Goal: Task Accomplishment & Management: Use online tool/utility

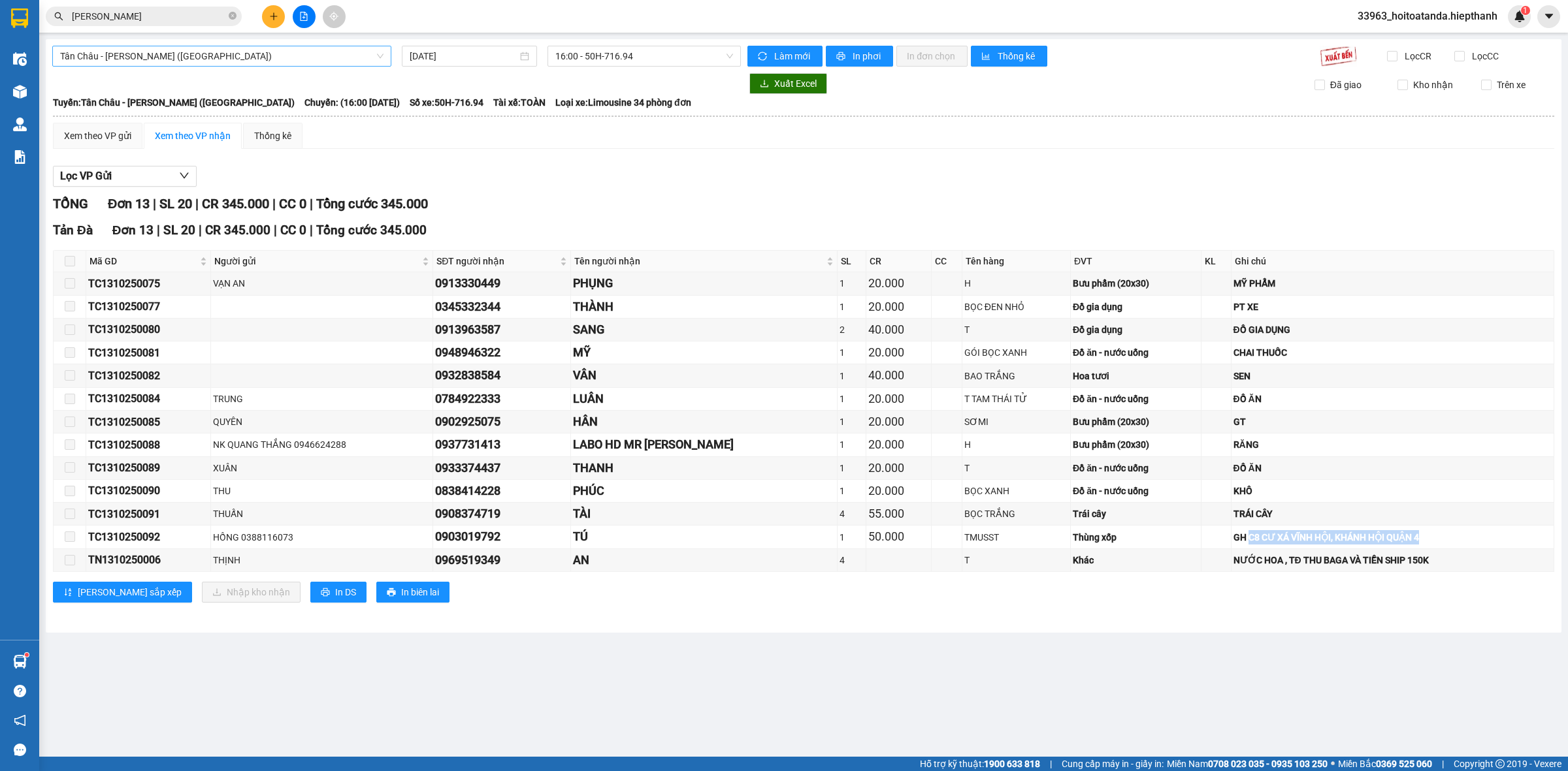
click at [349, 56] on span "Tân Châu - [PERSON_NAME] ([GEOGRAPHIC_DATA])" at bounding box center [221, 56] width 323 height 19
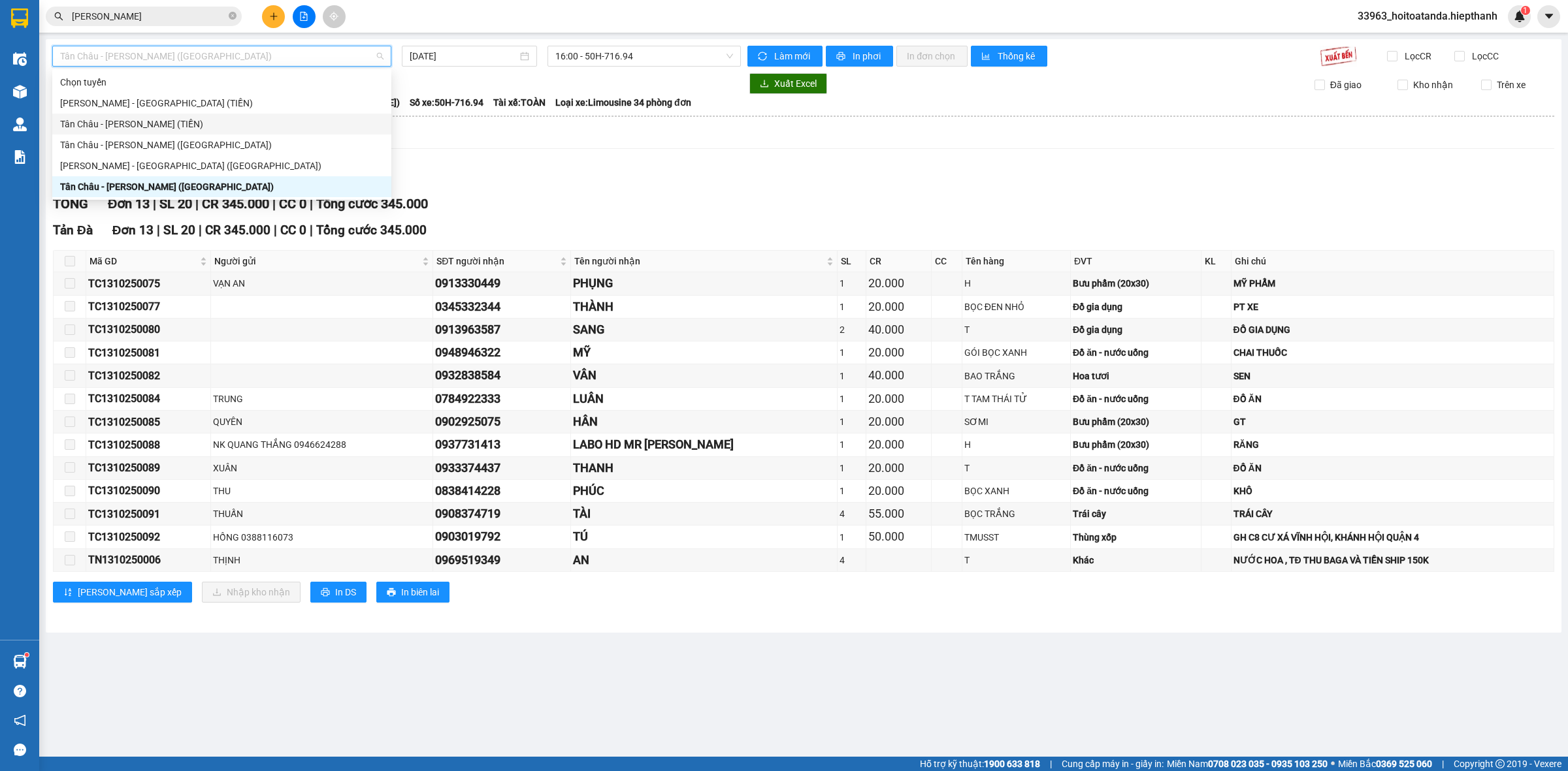
click at [200, 121] on div "Tân Châu - [PERSON_NAME] (TIỀN)" at bounding box center [221, 123] width 323 height 14
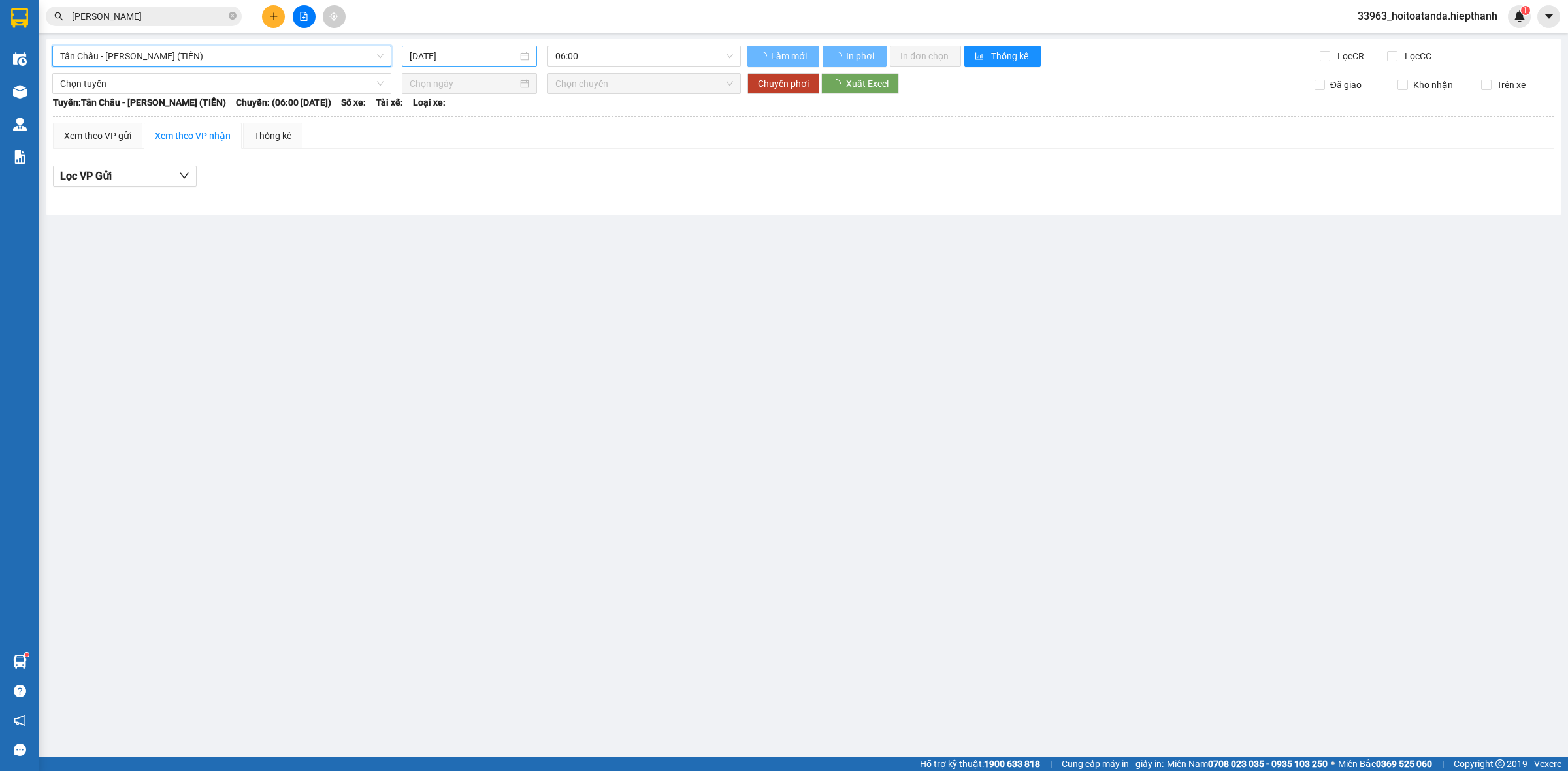
click at [498, 54] on input "[DATE]" at bounding box center [464, 55] width 108 height 14
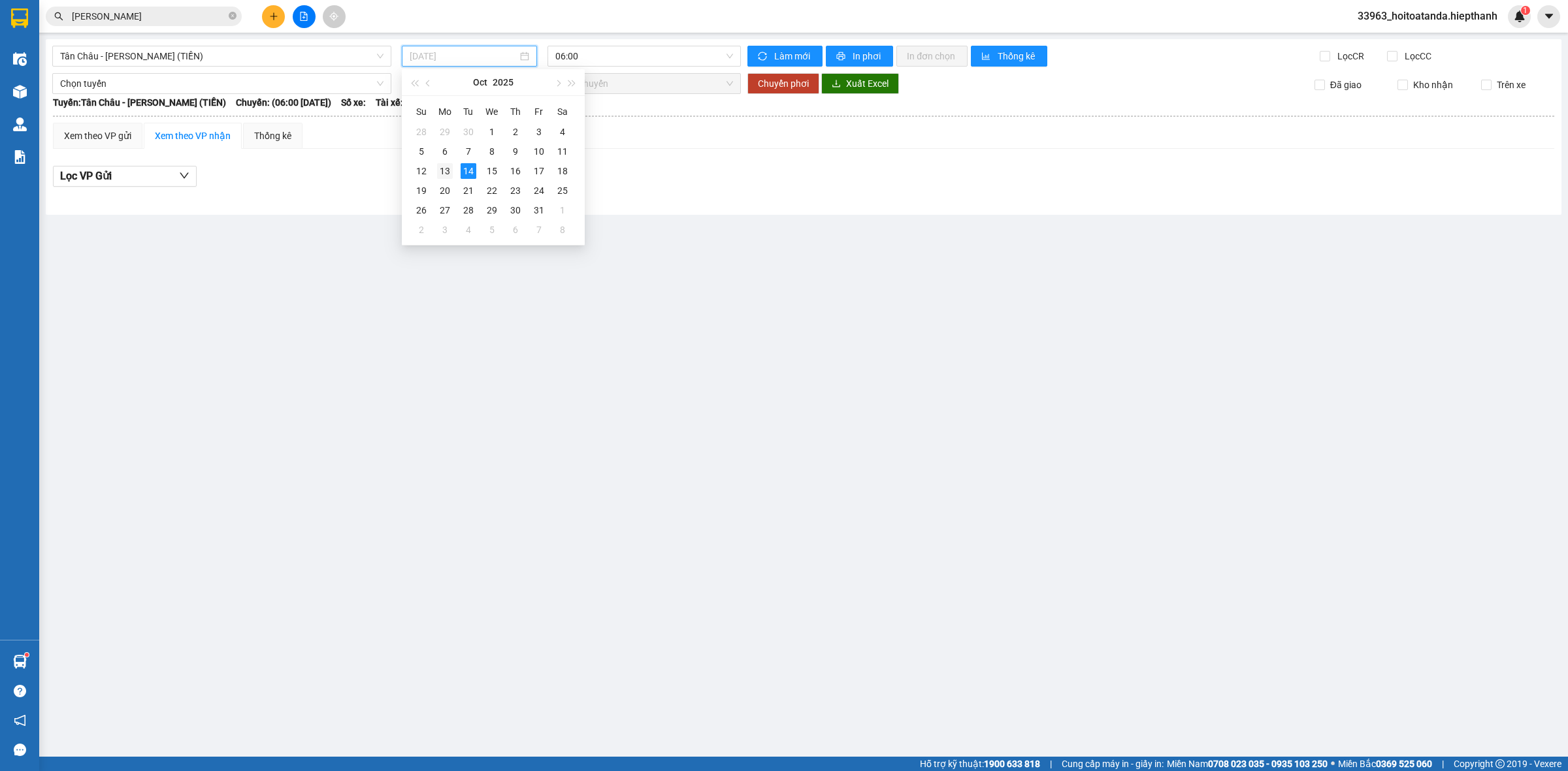
click at [448, 168] on div "13" at bounding box center [444, 171] width 16 height 16
type input "[DATE]"
click at [606, 65] on span "06:00" at bounding box center [644, 56] width 178 height 19
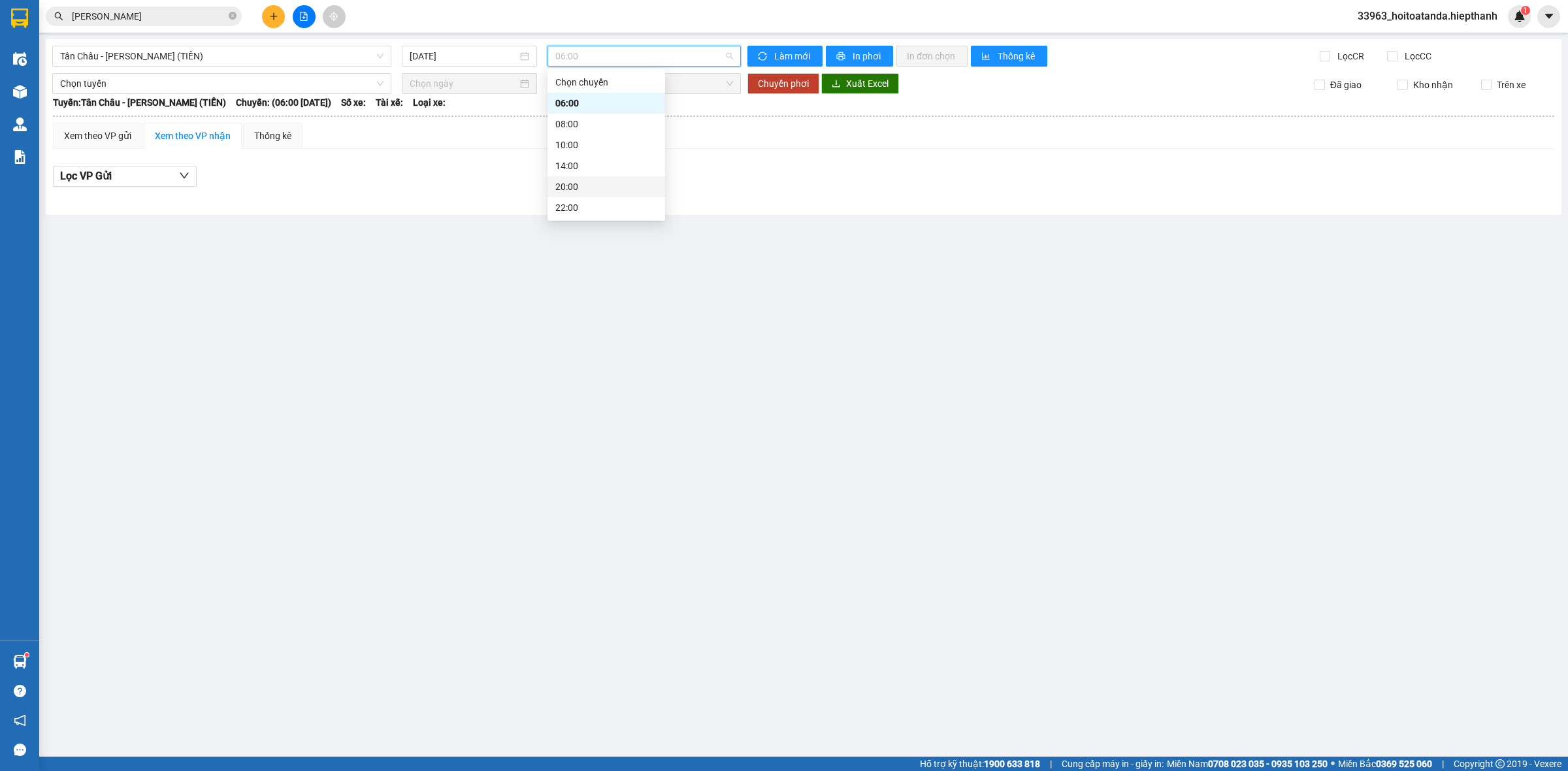
click at [580, 197] on div "22:00" at bounding box center [606, 208] width 117 height 21
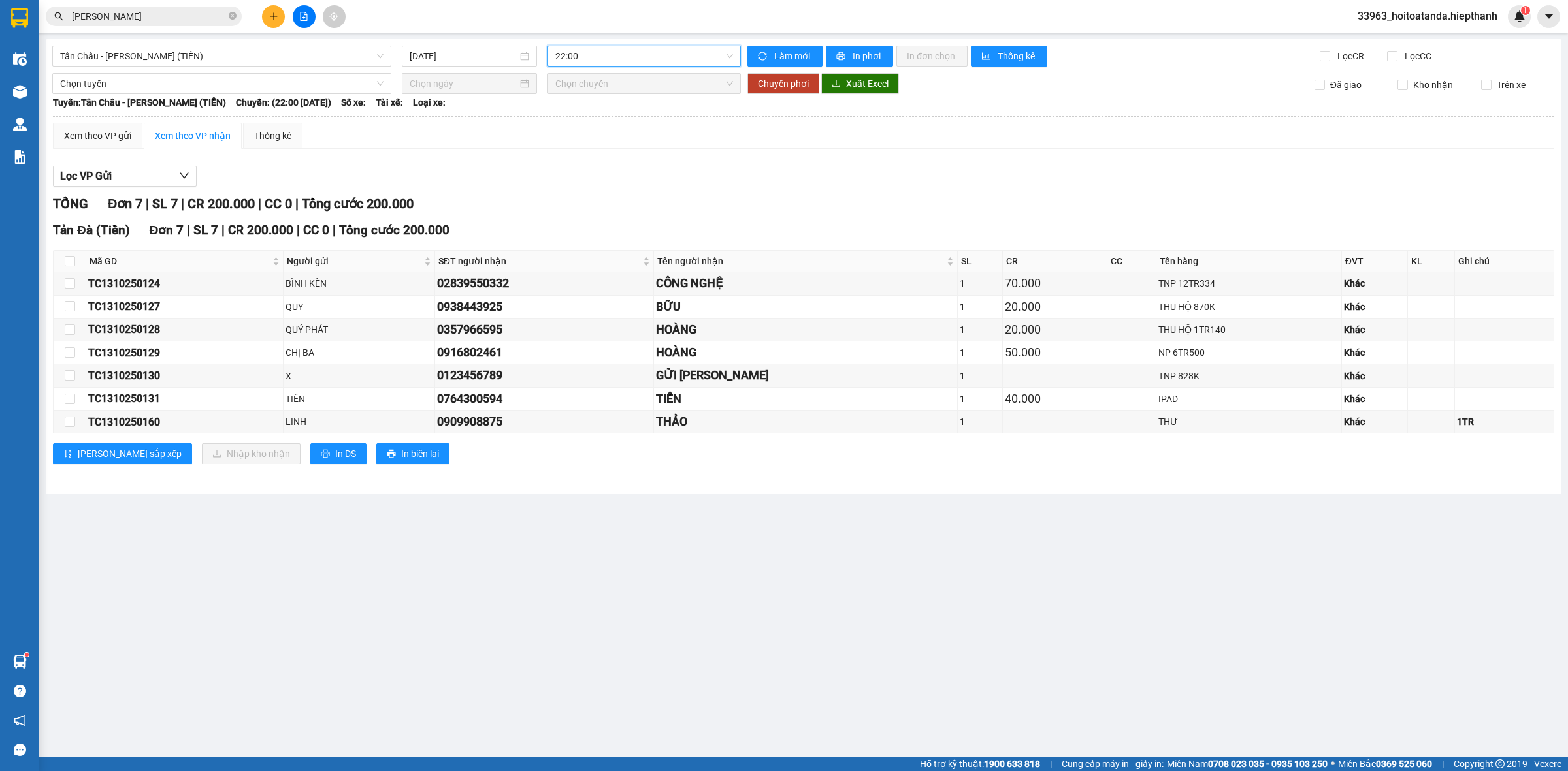
click at [733, 173] on div "Lọc VP Gửi" at bounding box center [803, 176] width 1501 height 22
